Goal: Browse casually

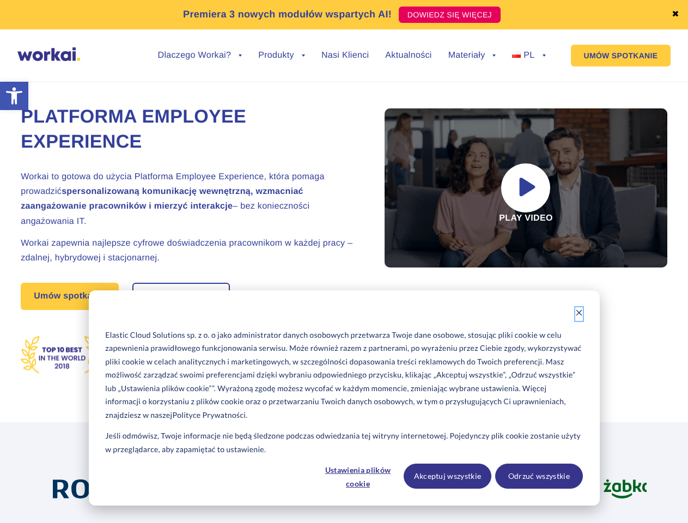
click at [579, 314] on icon "Dismiss cookie banner" at bounding box center [579, 313] width 8 height 8
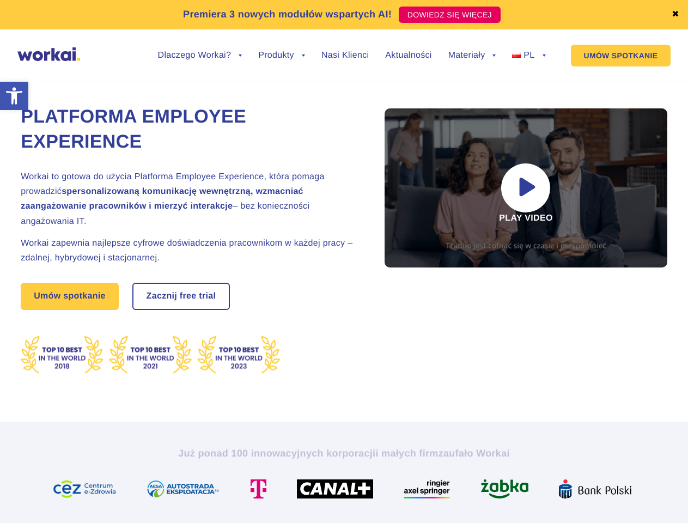
click at [359, 476] on div "Już ponad 100 innowacyjnych korporacji i małych firm zaufało Workai" at bounding box center [344, 473] width 605 height 52
click at [448, 476] on div "Już ponad 100 innowacyjnych korporacji i małych firm zaufało Workai" at bounding box center [344, 473] width 605 height 52
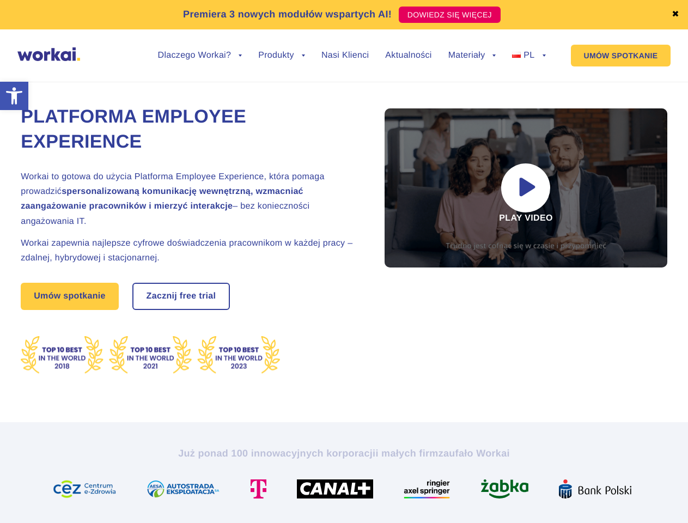
click at [539, 476] on div "Już ponad 100 innowacyjnych korporacji i małych firm zaufało Workai" at bounding box center [344, 473] width 605 height 52
click at [676, 15] on link "✖" at bounding box center [676, 14] width 8 height 9
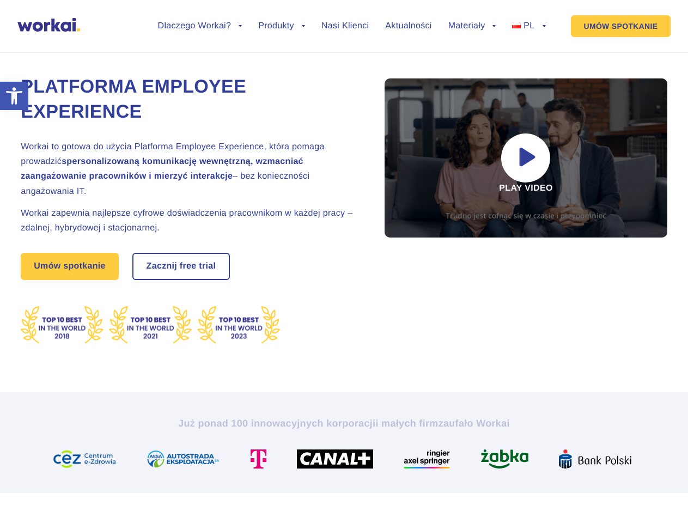
click at [200, 64] on div "Platforma Employee Experience Workai to gotowa do użycia Platforma Employee Exp…" at bounding box center [344, 209] width 647 height 365
click at [200, 56] on div "Platforma Employee Experience Workai to gotowa do użycia Platforma Employee Exp…" at bounding box center [344, 209] width 647 height 365
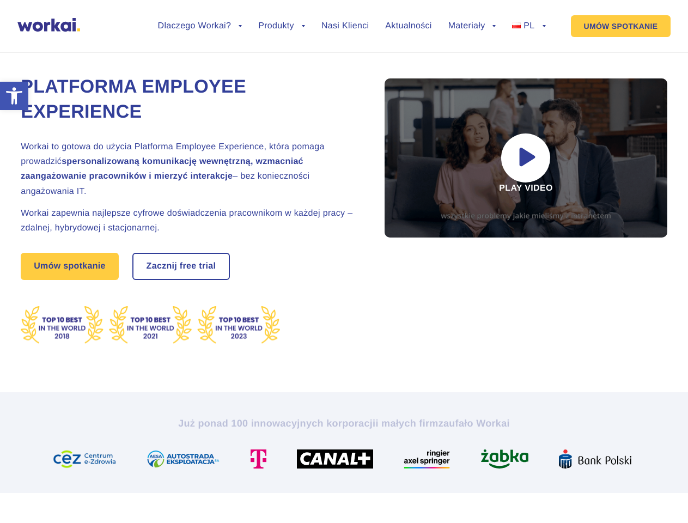
click at [282, 64] on div "Platforma Employee Experience Workai to gotowa do użycia Platforma Employee Exp…" at bounding box center [344, 209] width 647 height 365
click at [472, 64] on div "Platforma Employee Experience Workai to gotowa do użycia Platforma Employee Exp…" at bounding box center [344, 209] width 647 height 365
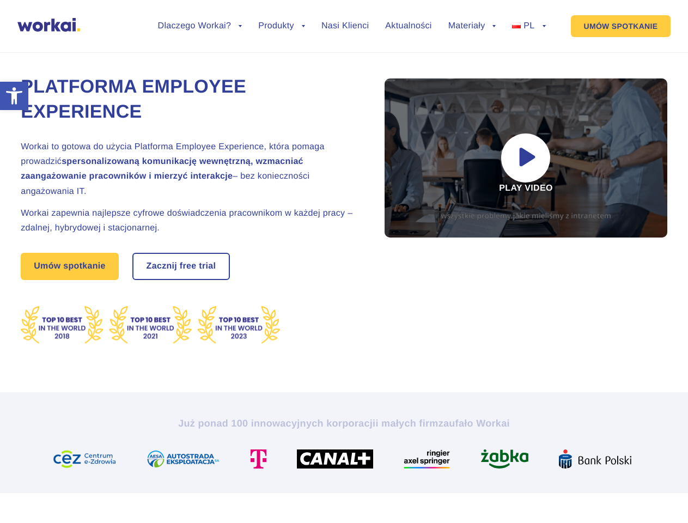
click at [472, 56] on div "Platforma Employee Experience Workai to gotowa do użycia Platforma Employee Exp…" at bounding box center [344, 209] width 647 height 365
